Goal: Information Seeking & Learning: Learn about a topic

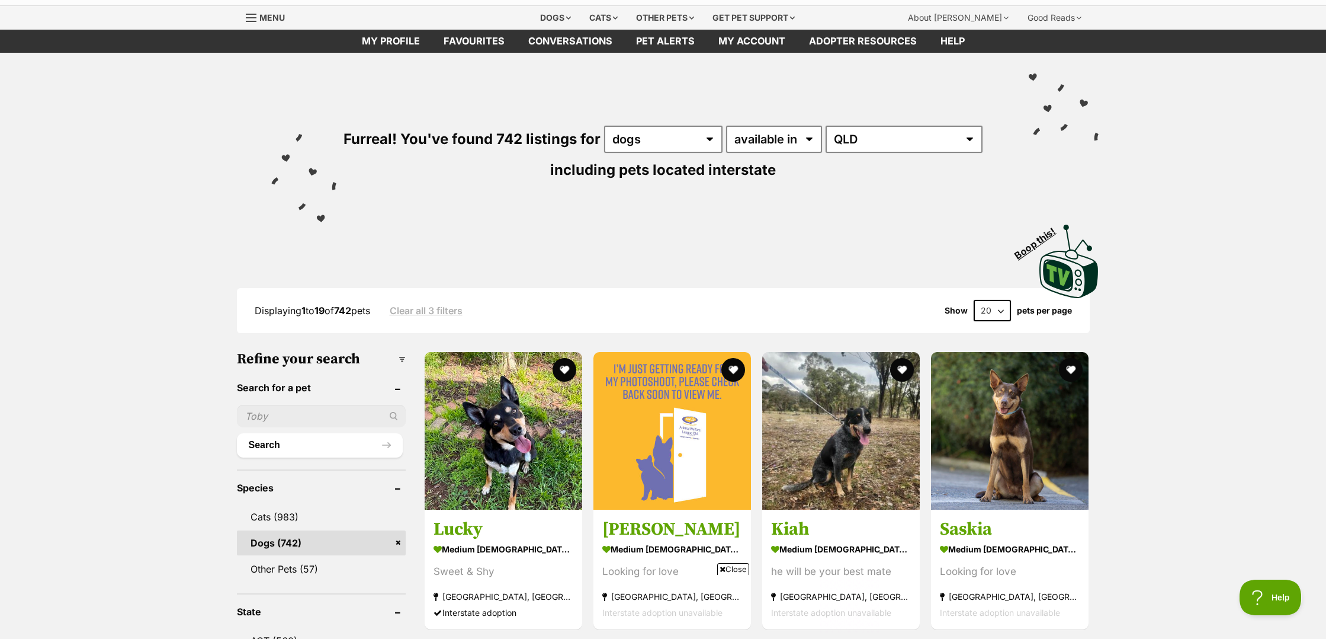
select select "60"
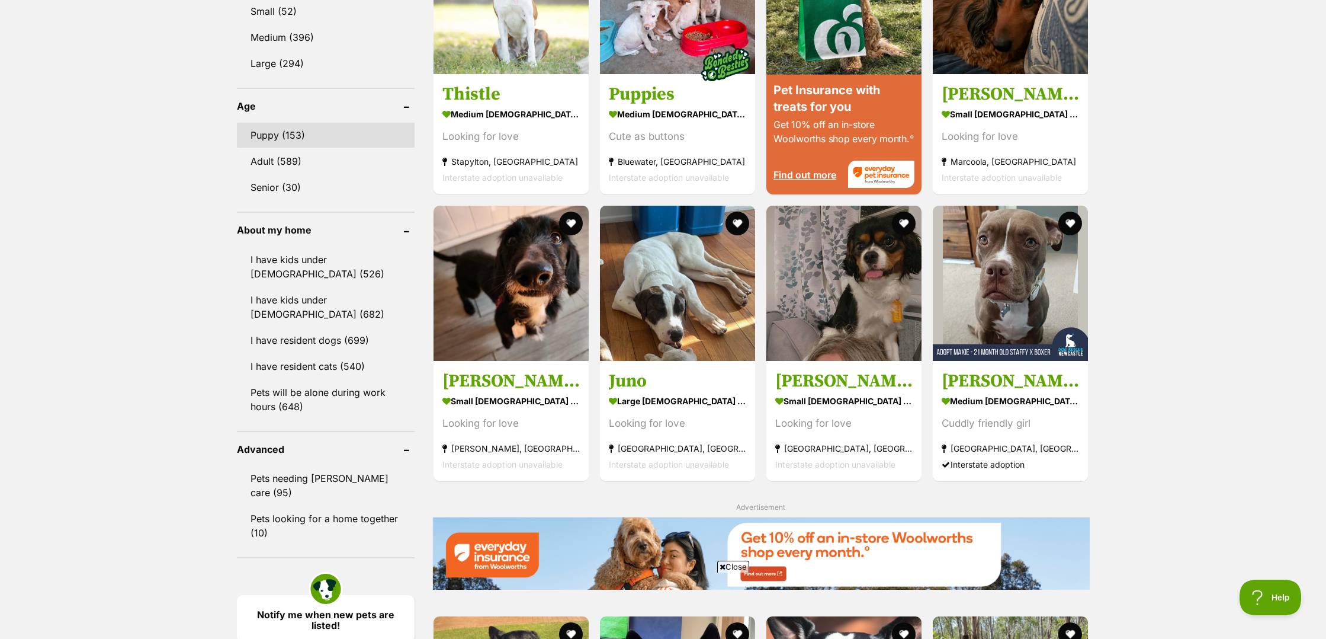
scroll to position [1083, 0]
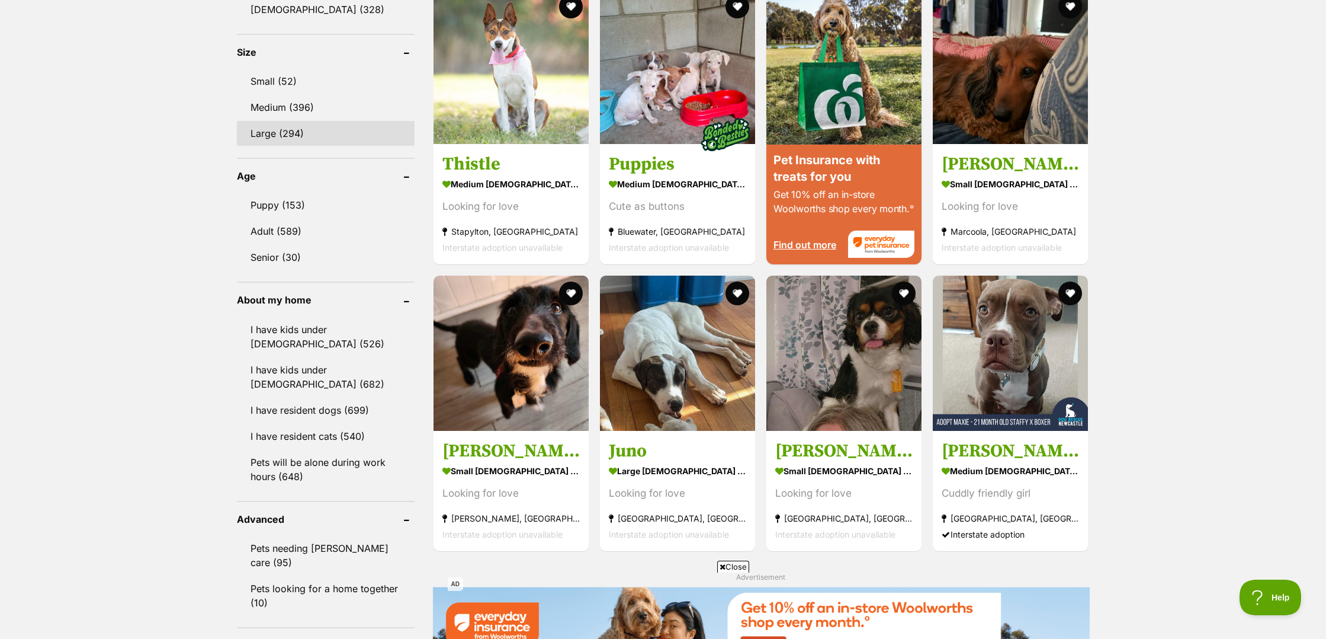
click at [288, 94] on link "Small (52)" at bounding box center [326, 81] width 178 height 25
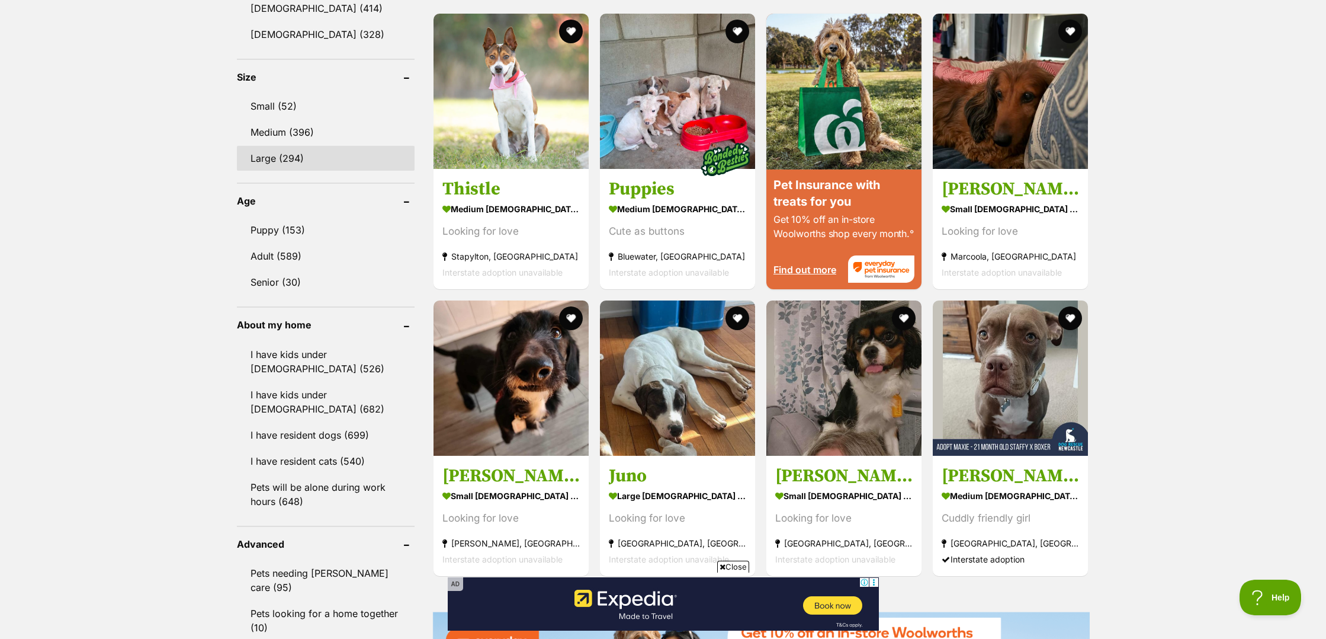
scroll to position [0, 0]
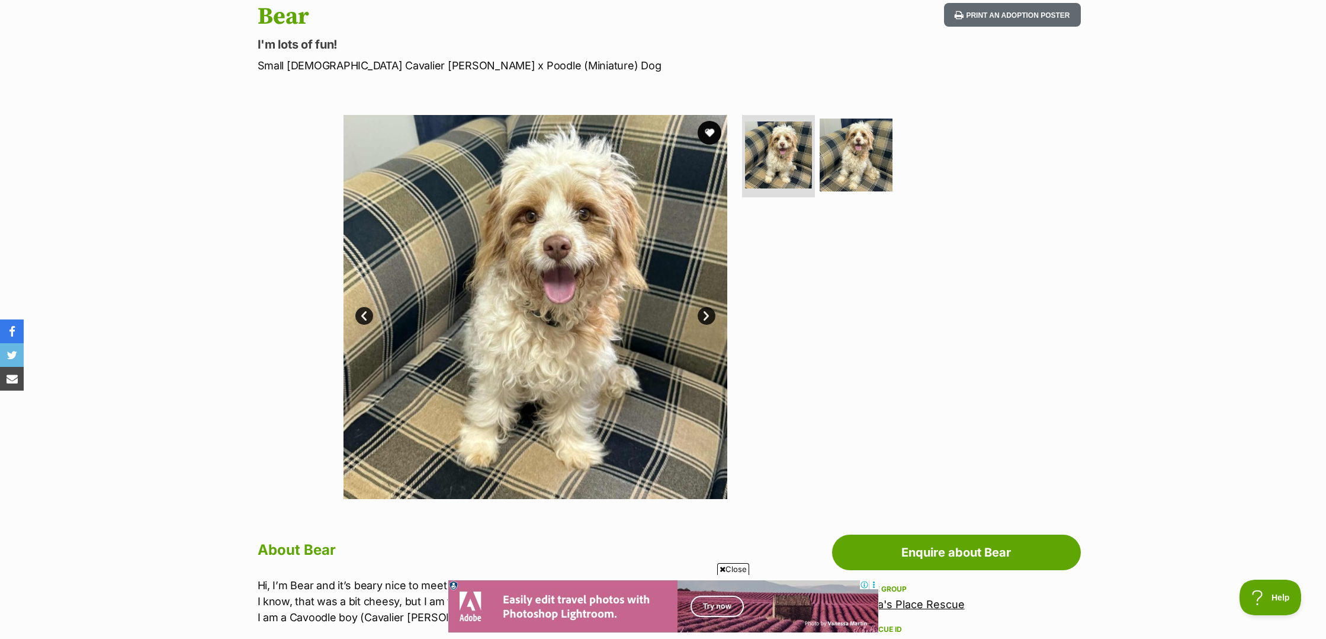
scroll to position [132, 0]
click at [848, 160] on img at bounding box center [856, 154] width 76 height 76
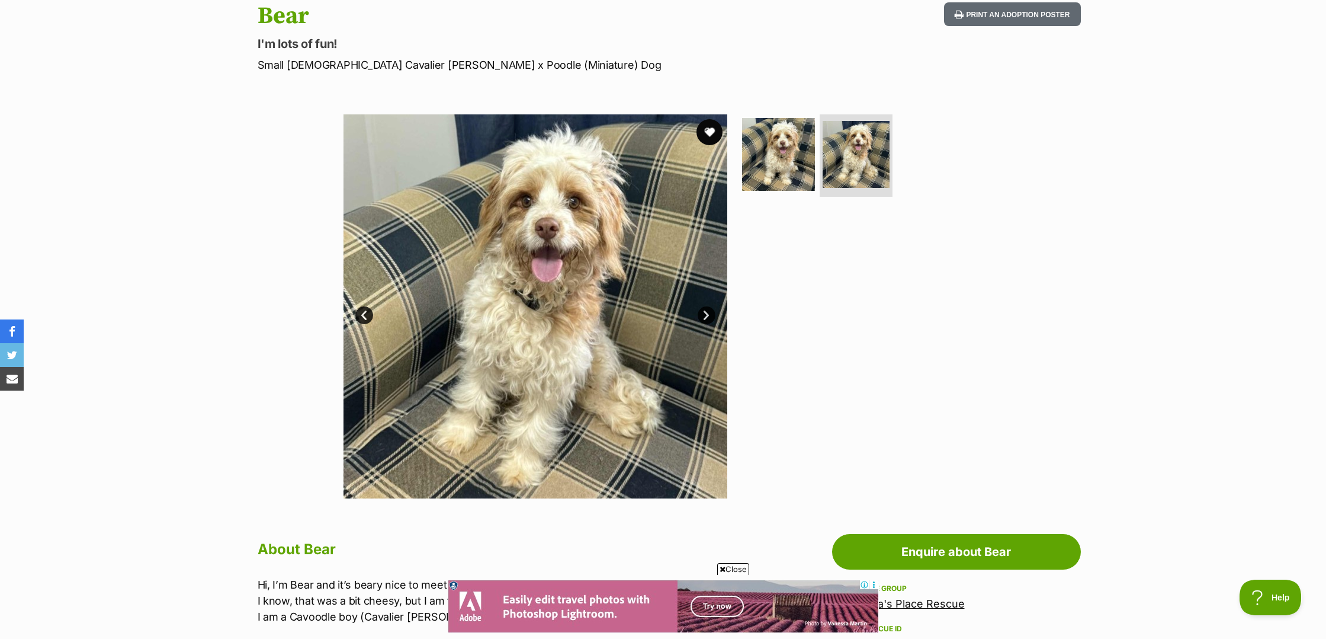
click at [711, 128] on button "favourite" at bounding box center [710, 132] width 26 height 26
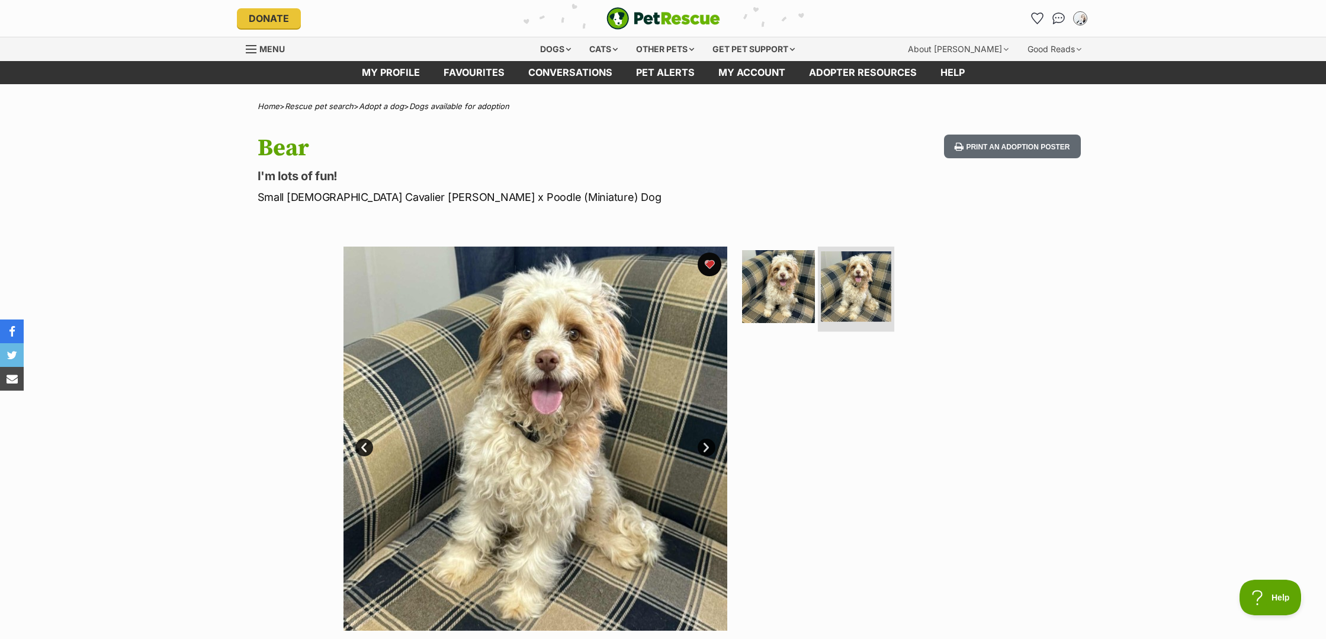
scroll to position [0, 0]
